Goal: Task Accomplishment & Management: Manage account settings

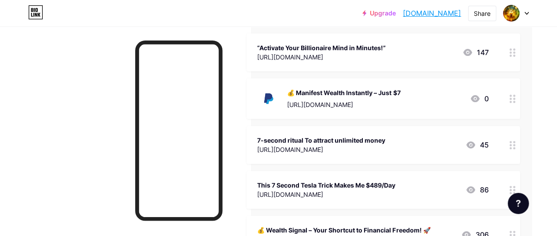
scroll to position [92, 28]
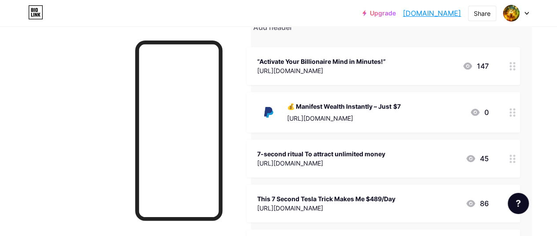
click at [338, 110] on div "💰 Manifest Wealth Instantly – Just $7" at bounding box center [343, 106] width 113 height 9
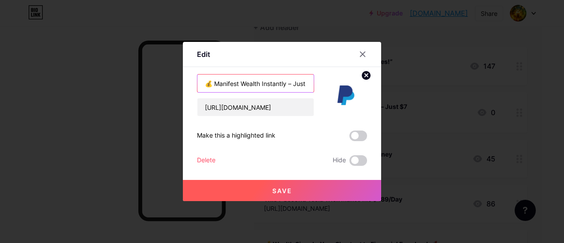
scroll to position [0, 10]
drag, startPoint x: 201, startPoint y: 83, endPoint x: 564, endPoint y: 97, distance: 363.0
click at [564, 97] on div "Edit Content YouTube Play YouTube video without leaving your page. ADD Vimeo Pl…" at bounding box center [282, 121] width 564 height 243
paste input "Start attracting abundance from Day 1. 🔥 Instant Access – Only $7 USD!"
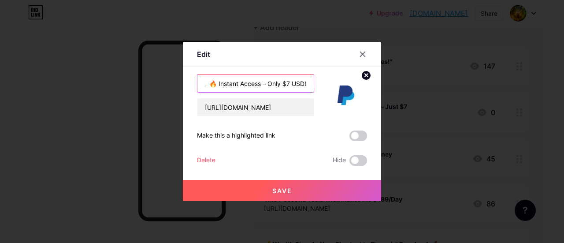
type input "💰 Start attracting abundance from Day 1. 🔥 Instant Access – Only $7 USD!"
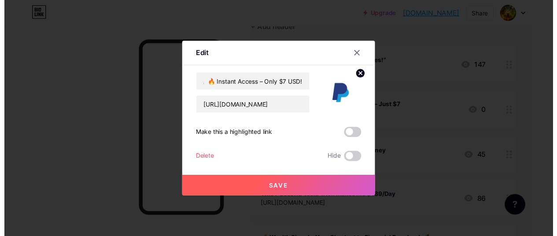
scroll to position [0, 0]
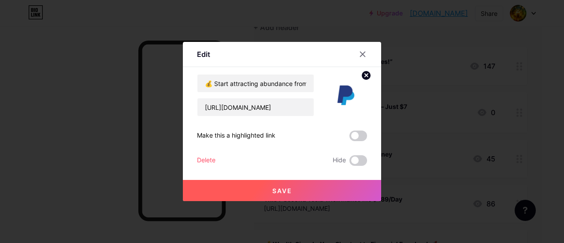
click at [337, 190] on button "Save" at bounding box center [282, 190] width 198 height 21
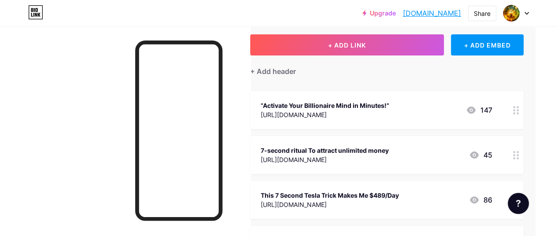
scroll to position [4, 22]
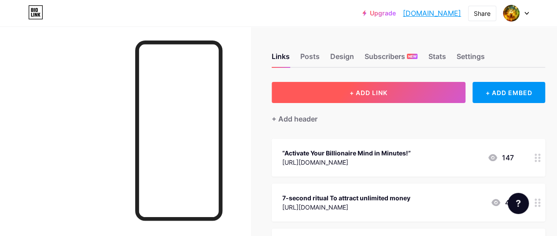
click at [366, 89] on span "+ ADD LINK" at bounding box center [369, 92] width 38 height 7
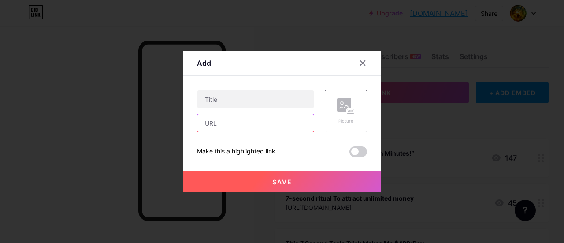
click at [250, 127] on input "text" at bounding box center [255, 123] width 116 height 18
paste input "[URL][DOMAIN_NAME]"
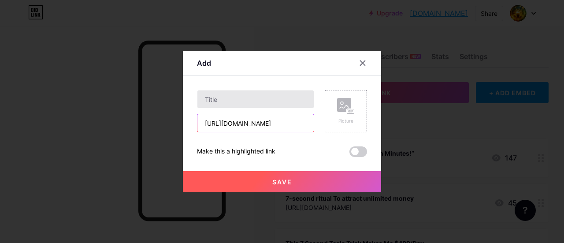
type input "[URL][DOMAIN_NAME]"
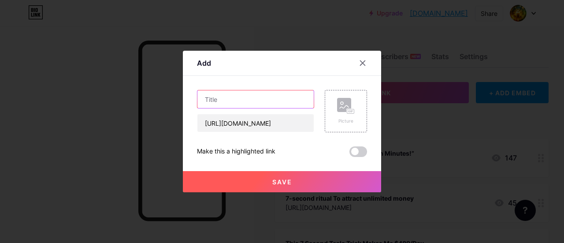
click at [265, 100] on input "text" at bounding box center [255, 99] width 116 height 18
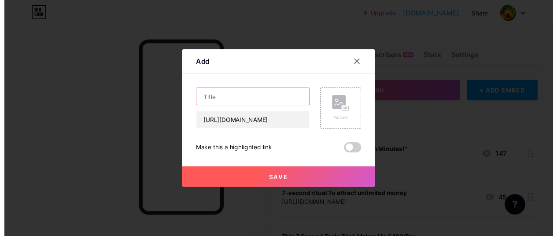
scroll to position [0, 0]
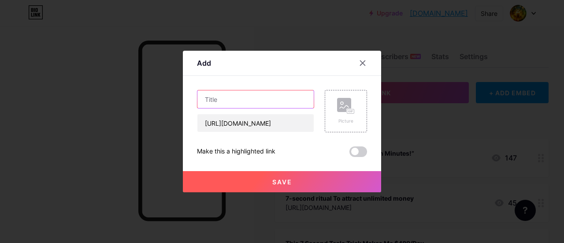
paste input ""7 Steps to Attract Wealth"
click at [204, 98] on input ""7 Steps to Attract Wealth" at bounding box center [255, 99] width 116 height 18
type input "7 Steps to Attract Wealth"
click at [268, 178] on button "Save" at bounding box center [282, 181] width 198 height 21
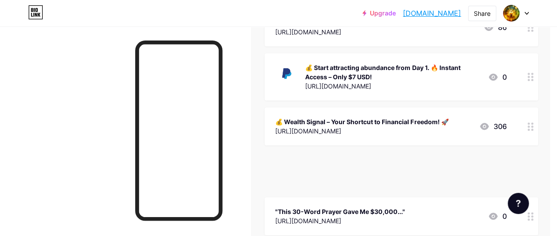
scroll to position [220, 8]
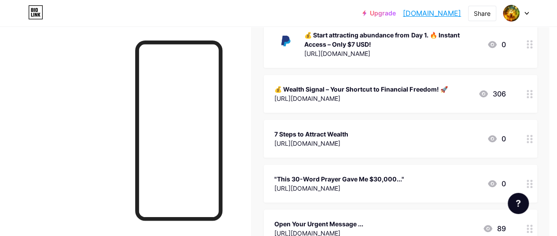
scroll to position [308, 8]
